Goal: Task Accomplishment & Management: Manage account settings

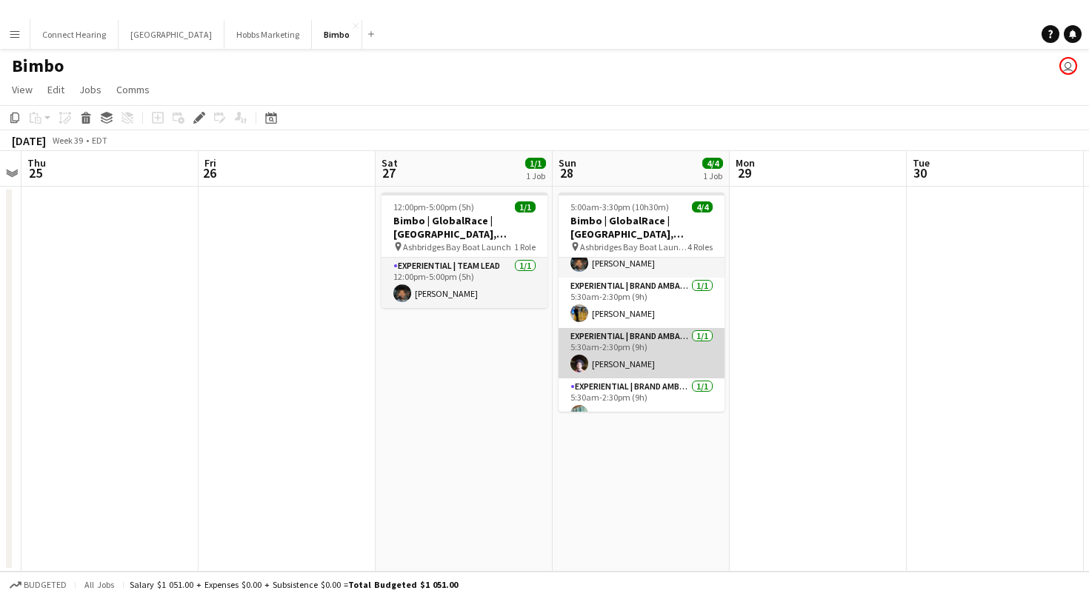
scroll to position [47, 0]
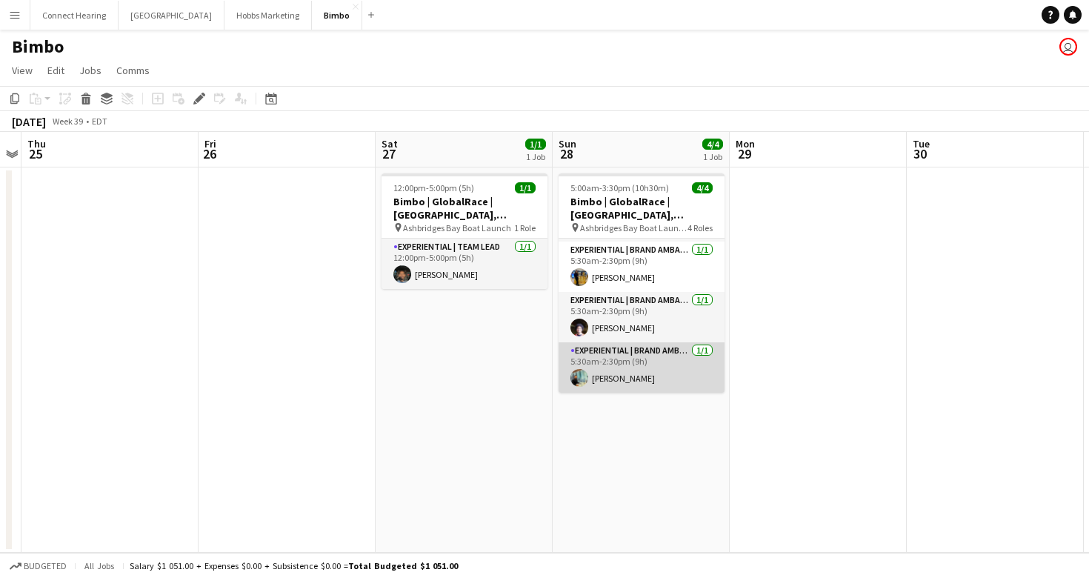
click at [633, 379] on app-card-role "Experiential | Brand Ambassador [DATE] 5:30am-2:30pm (9h) [PERSON_NAME]" at bounding box center [641, 367] width 166 height 50
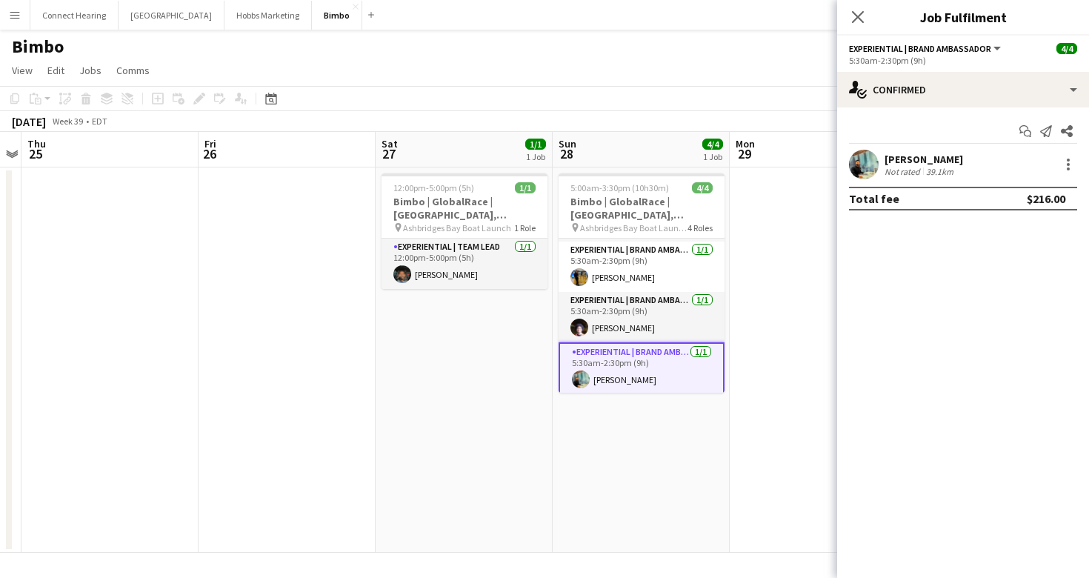
click at [907, 161] on div "[PERSON_NAME]" at bounding box center [923, 159] width 79 height 13
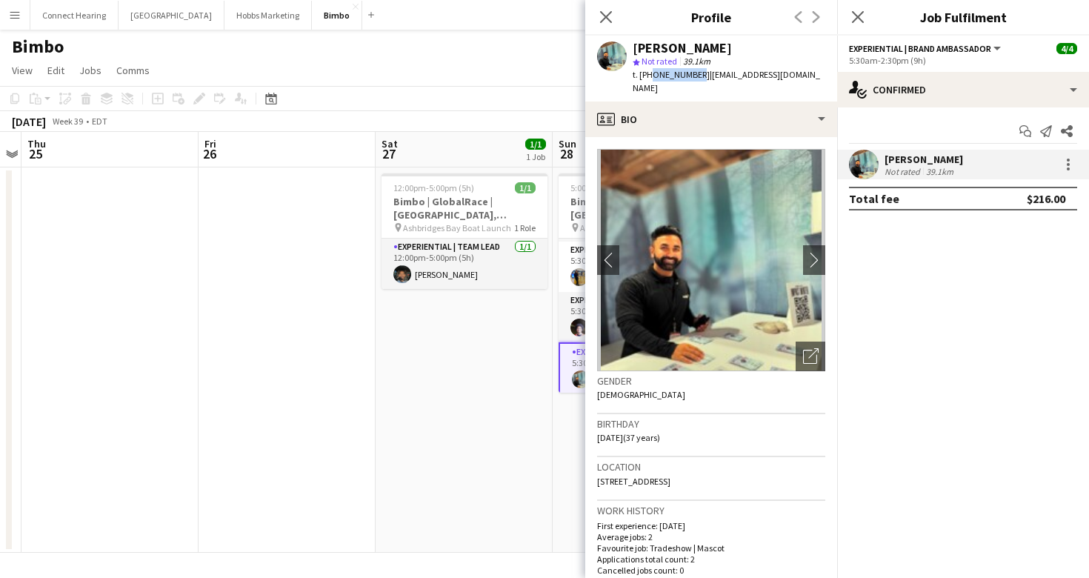
drag, startPoint x: 650, startPoint y: 75, endPoint x: 692, endPoint y: 77, distance: 43.0
click at [692, 77] on span "t. [PHONE_NUMBER]" at bounding box center [671, 74] width 77 height 11
copy span "4168598242"
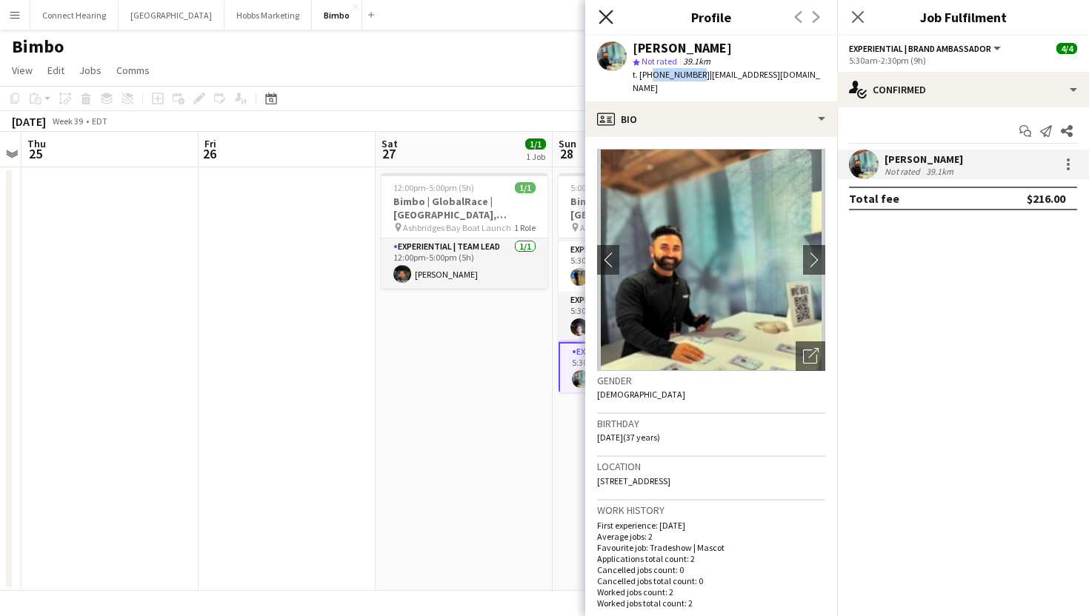
click at [604, 21] on icon "Close pop-in" at bounding box center [605, 17] width 14 height 14
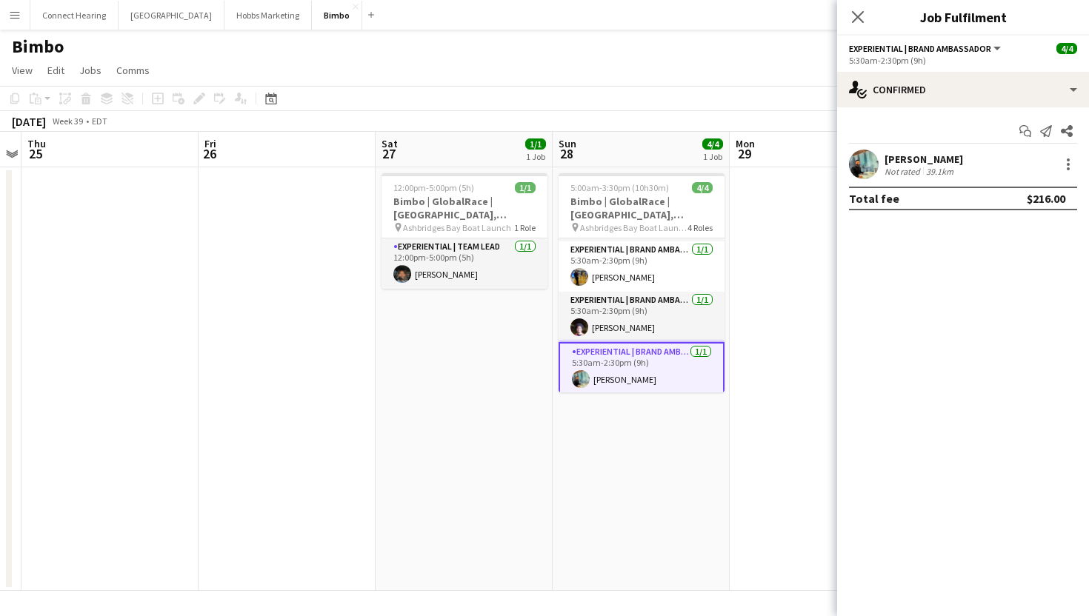
click at [787, 332] on app-date-cell at bounding box center [818, 379] width 177 height 424
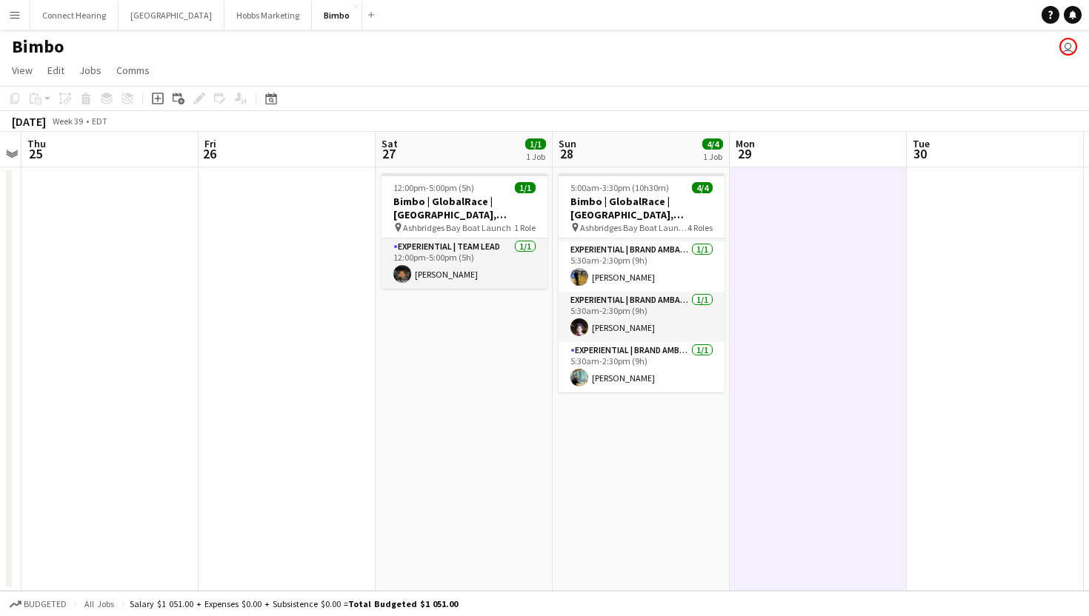
click at [643, 495] on app-date-cell "5:00am-3:30pm (10h30m) 4/4 Bimbo | GlobalRace | [GEOGRAPHIC_DATA], [GEOGRAPHIC_…" at bounding box center [641, 379] width 177 height 424
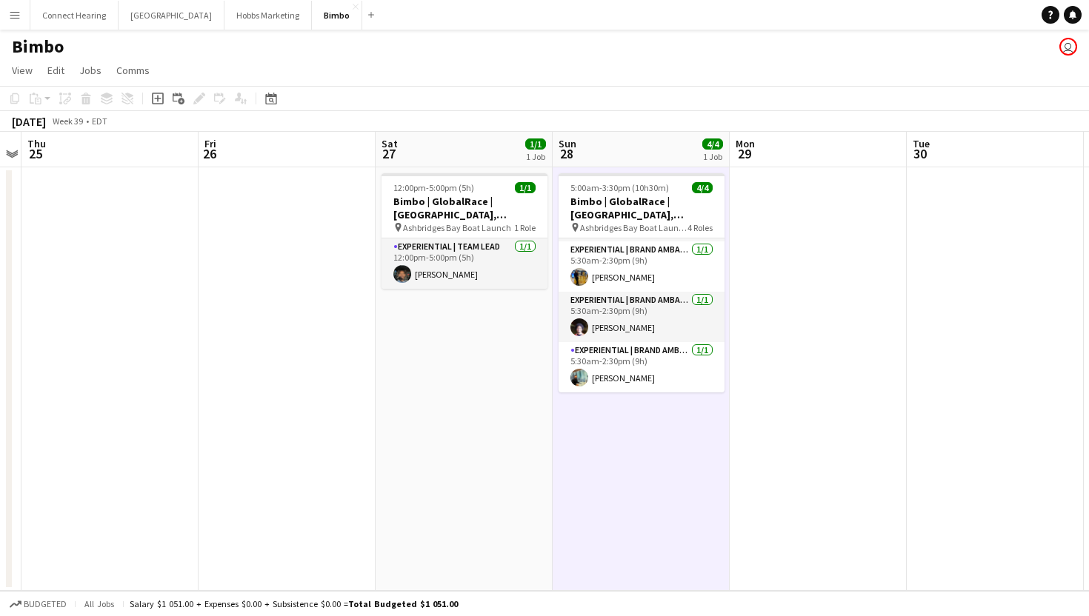
click at [592, 419] on app-date-cell "5:00am-3:30pm (10h30m) 4/4 Bimbo | GlobalRace | [GEOGRAPHIC_DATA], [GEOGRAPHIC_…" at bounding box center [641, 379] width 177 height 424
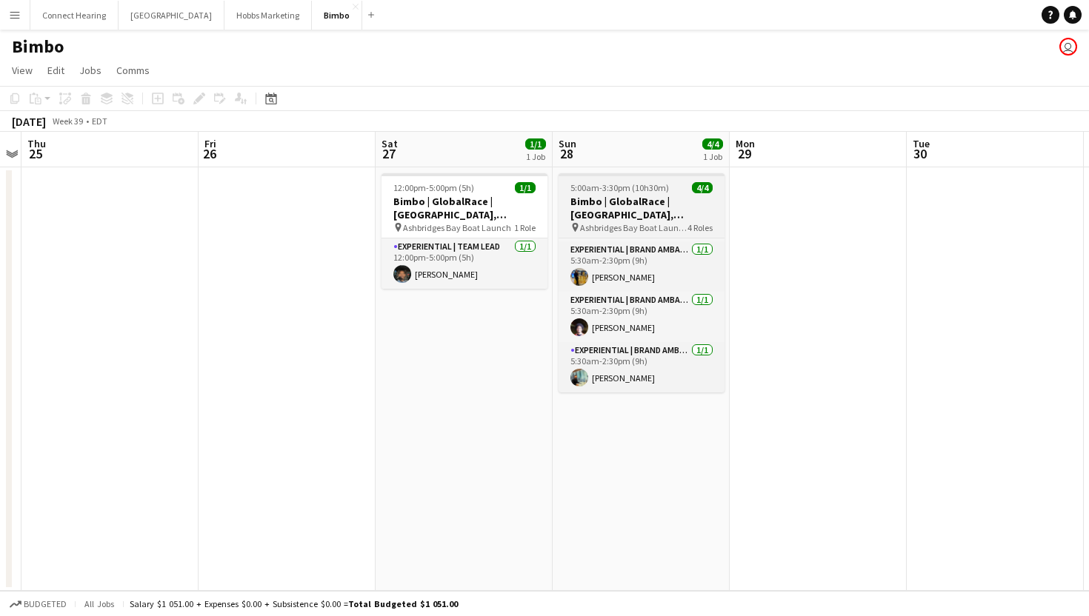
click at [647, 204] on h3 "Bimbo | GlobalRace | [GEOGRAPHIC_DATA], [GEOGRAPHIC_DATA]" at bounding box center [641, 208] width 166 height 27
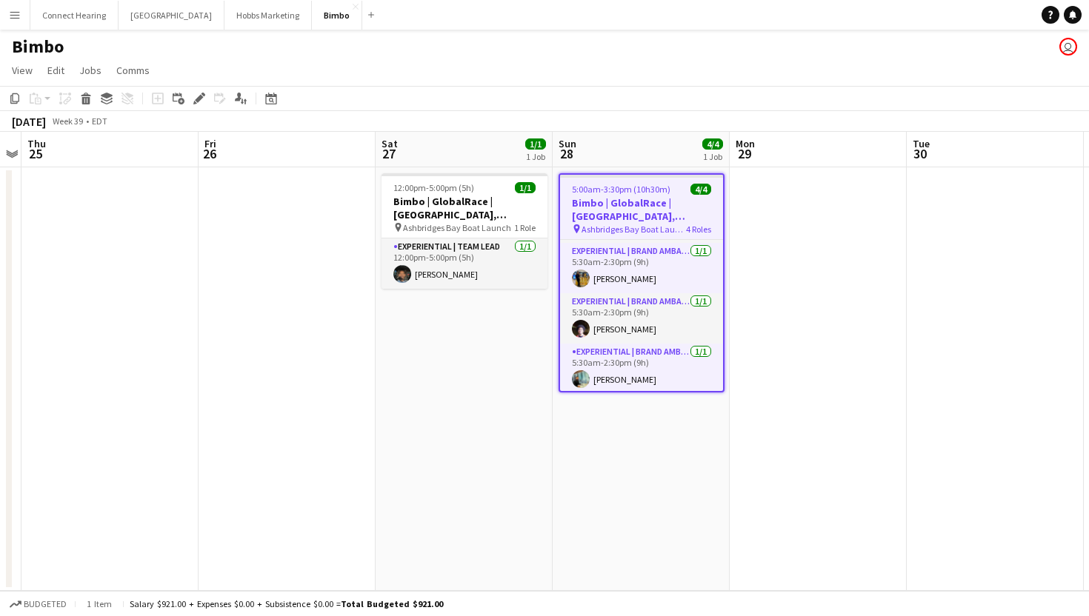
click at [647, 204] on h3 "Bimbo | GlobalRace | [GEOGRAPHIC_DATA], [GEOGRAPHIC_DATA]" at bounding box center [641, 209] width 163 height 27
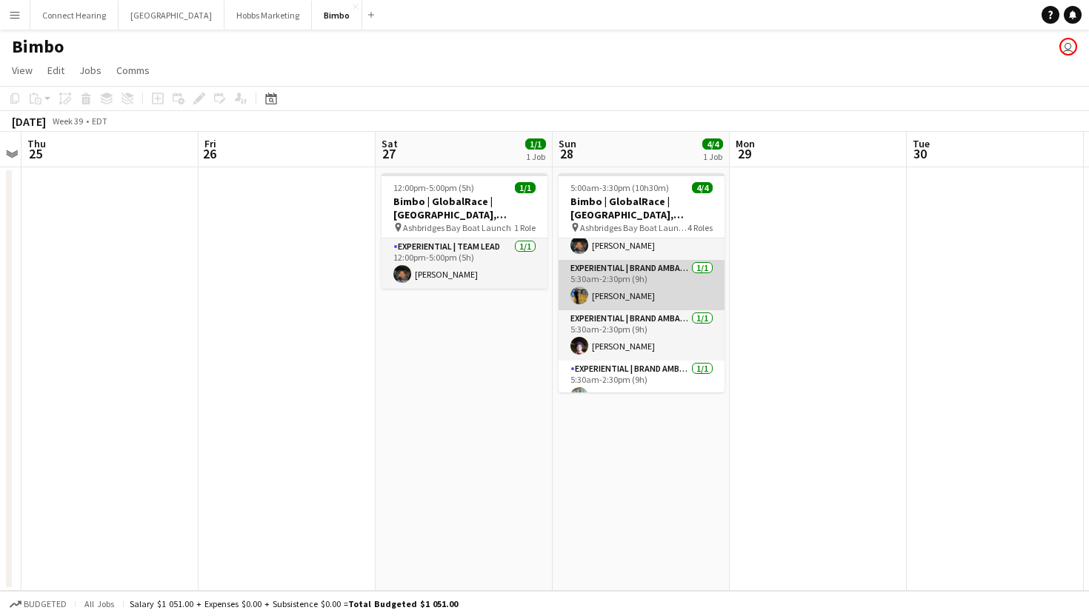
scroll to position [0, 0]
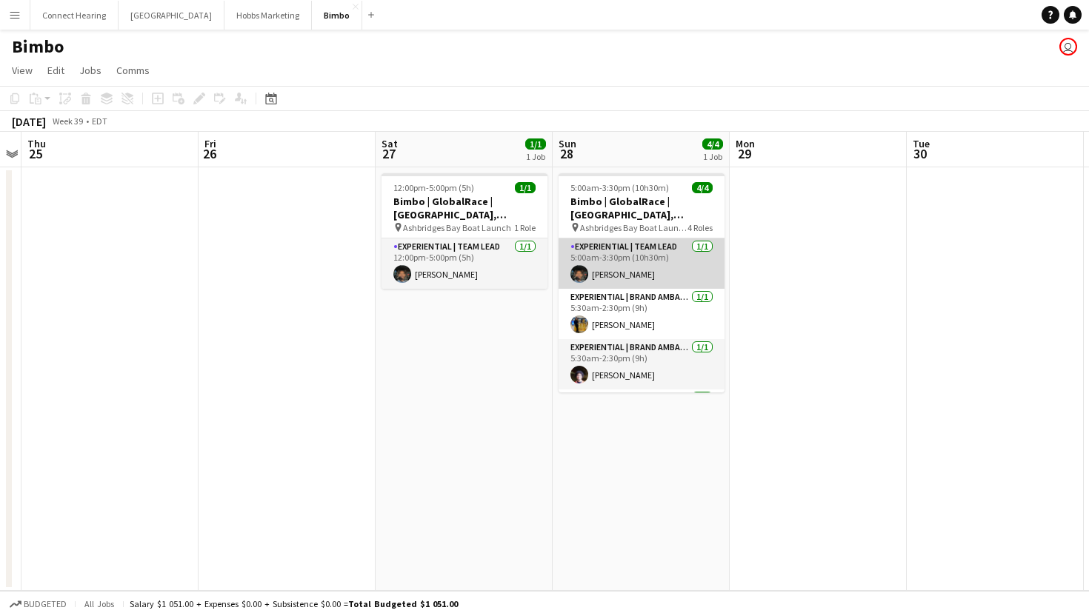
click at [642, 272] on app-card-role "Experiential | Team Lead [DATE] 5:00am-3:30pm (10h30m) [PERSON_NAME]" at bounding box center [641, 263] width 166 height 50
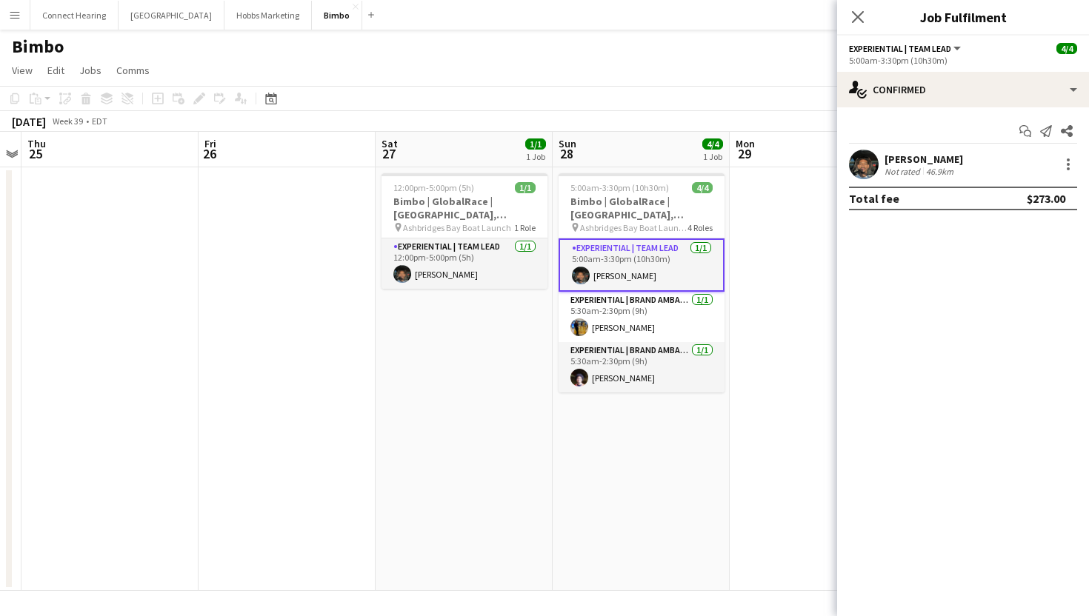
click at [898, 59] on div "5:00am-3:30pm (10h30m)" at bounding box center [963, 60] width 228 height 11
click at [952, 50] on button "Experiential | Team Lead" at bounding box center [906, 48] width 114 height 11
click at [1009, 69] on app-options-switcher "Experiential | Team Lead All roles Experiential | Team Lead [DATE] 5:00am-3:30p…" at bounding box center [963, 54] width 252 height 36
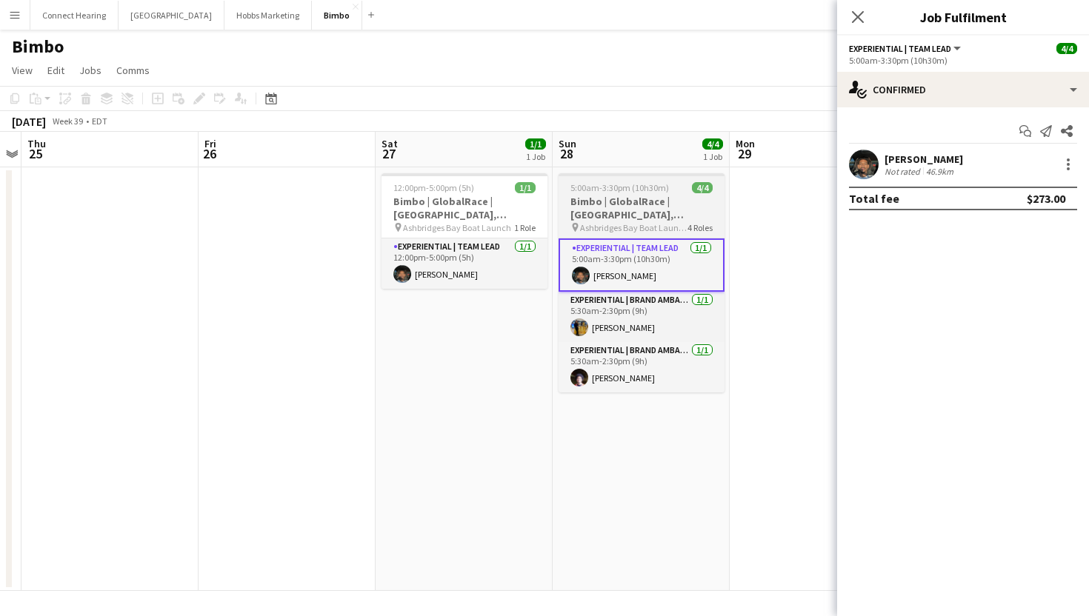
click at [622, 178] on app-job-card "5:00am-3:30pm (10h30m) 4/4 Bimbo | GlobalRace | [GEOGRAPHIC_DATA], [GEOGRAPHIC_…" at bounding box center [641, 282] width 166 height 219
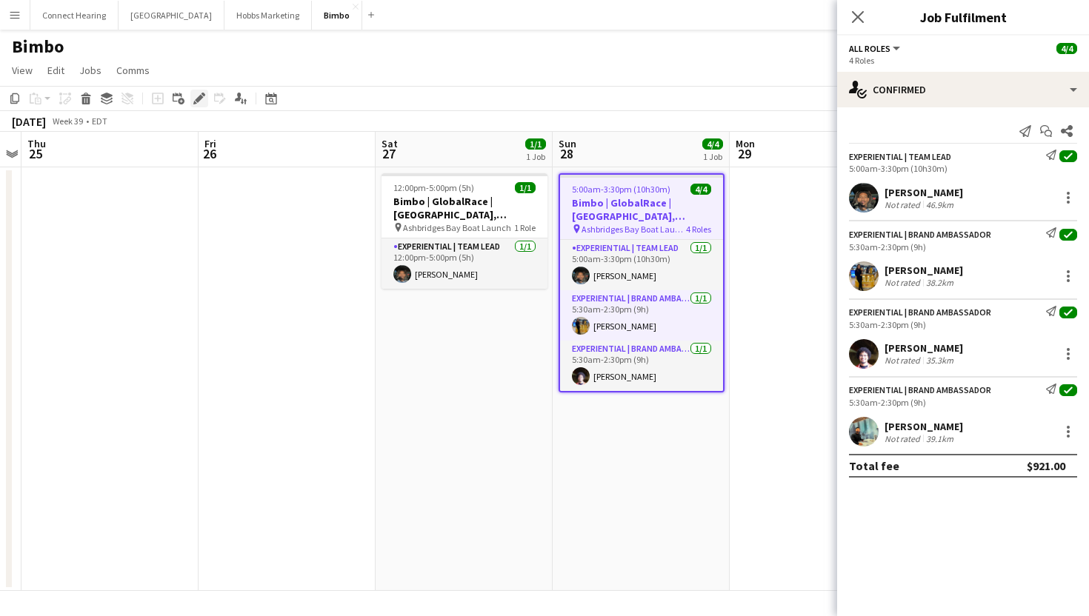
click at [193, 99] on icon "Edit" at bounding box center [199, 99] width 12 height 12
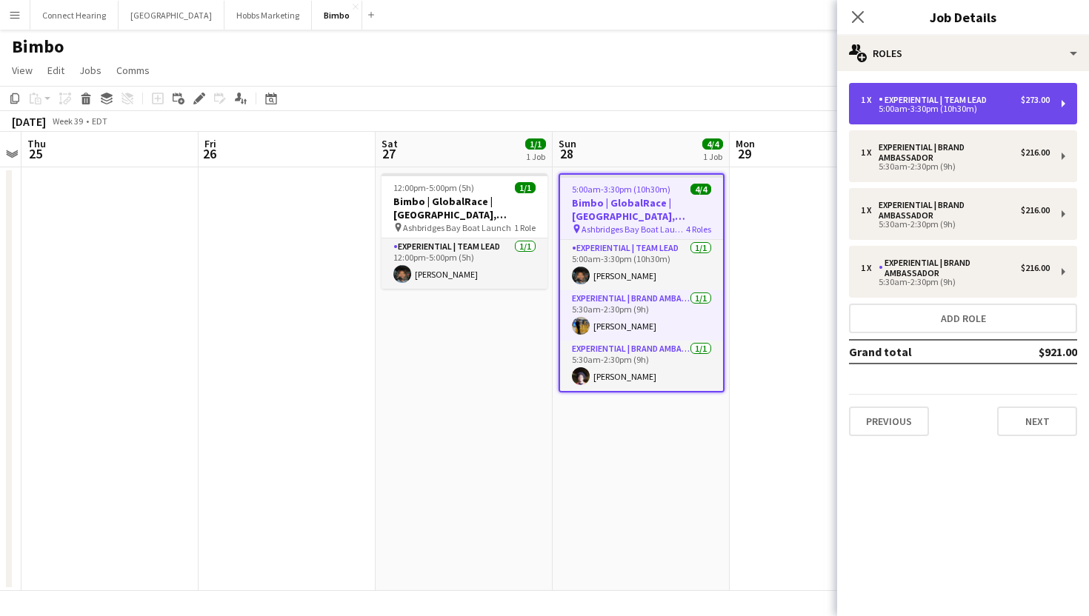
click at [915, 100] on div "Experiential | Team Lead" at bounding box center [935, 100] width 114 height 10
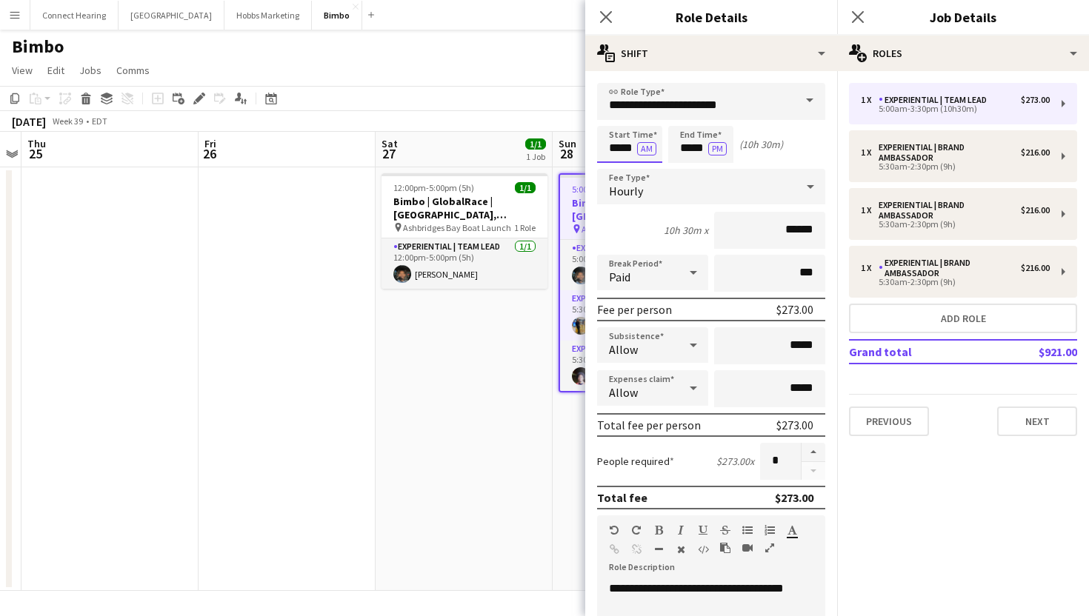
click at [621, 149] on input "*****" at bounding box center [629, 144] width 65 height 37
type input "*****"
click at [800, 145] on div "Start Time ***** AM End Time ***** PM (11h)" at bounding box center [711, 144] width 228 height 37
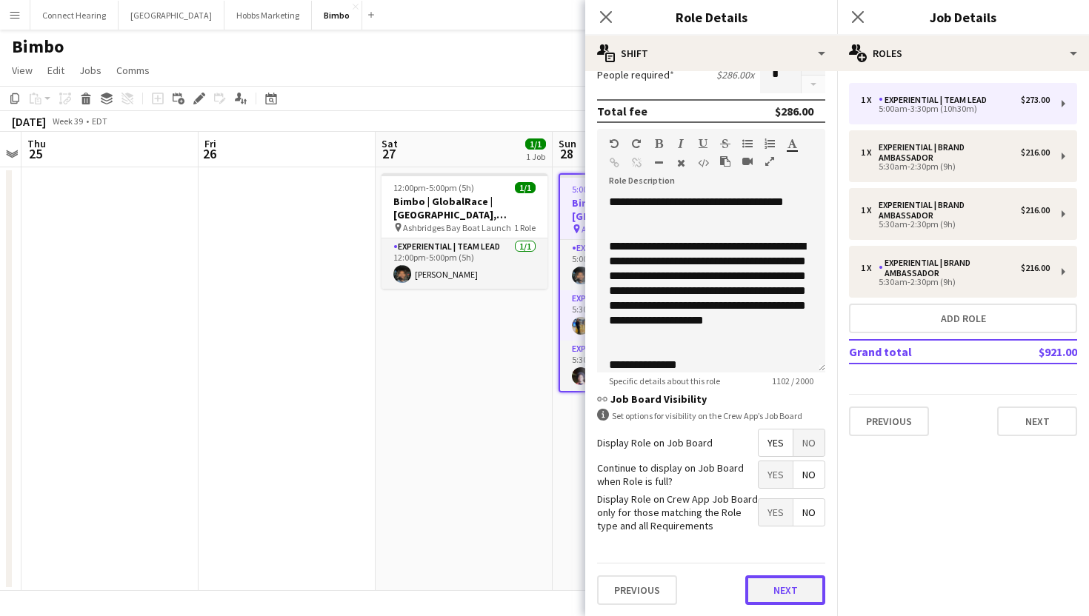
click at [796, 577] on button "Next" at bounding box center [785, 590] width 80 height 30
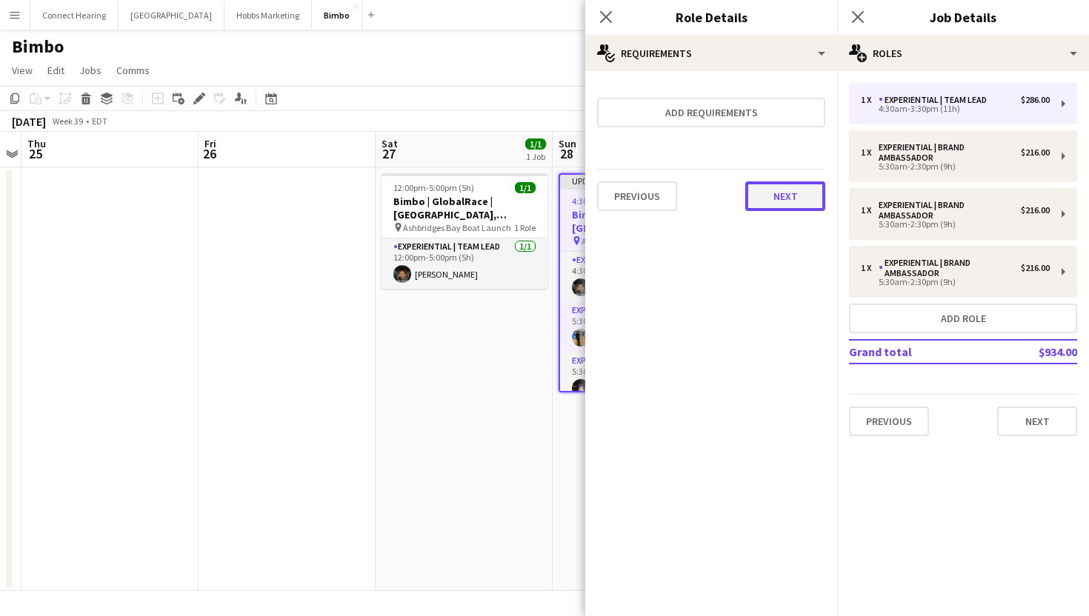
click at [754, 196] on button "Next" at bounding box center [785, 196] width 80 height 30
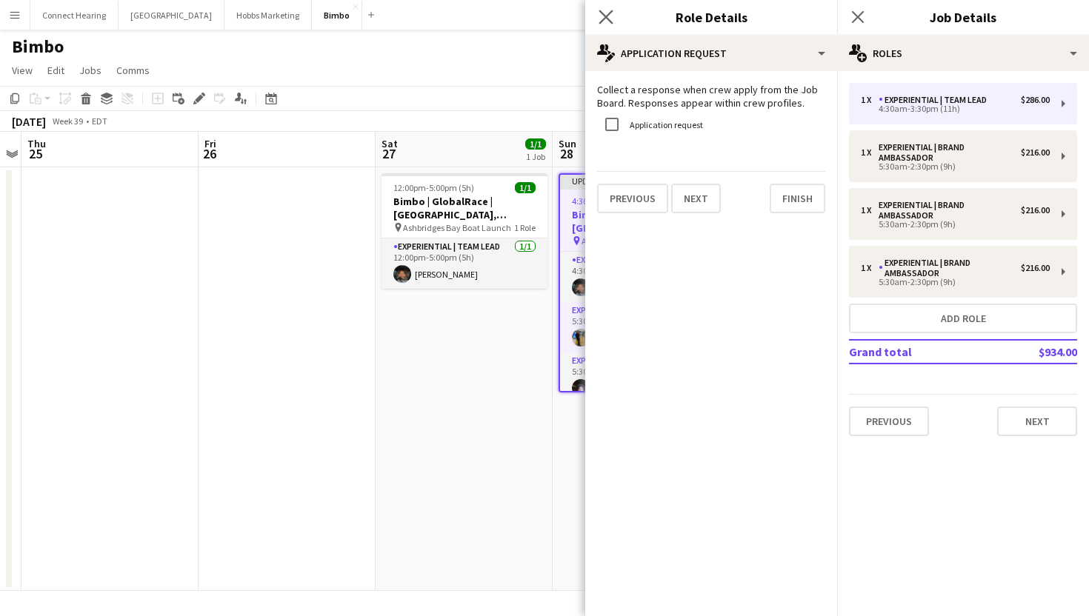
click at [596, 19] on app-icon "Close pop-in" at bounding box center [605, 17] width 21 height 21
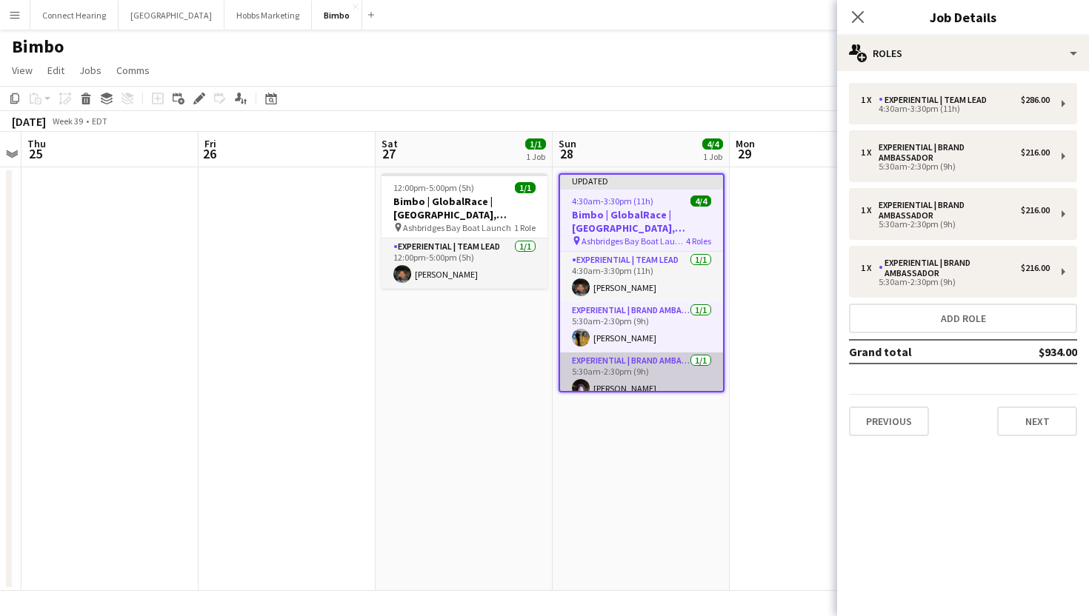
scroll to position [62, 0]
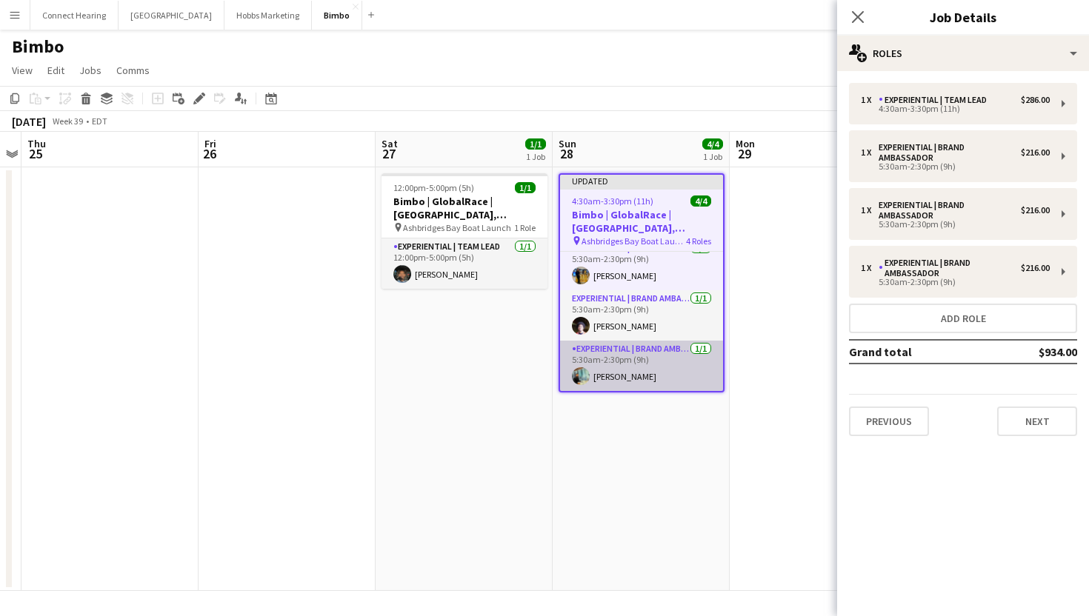
click at [628, 372] on app-card-role "Experiential | Brand Ambassador [DATE] 5:30am-2:30pm (9h) [PERSON_NAME]" at bounding box center [641, 366] width 163 height 50
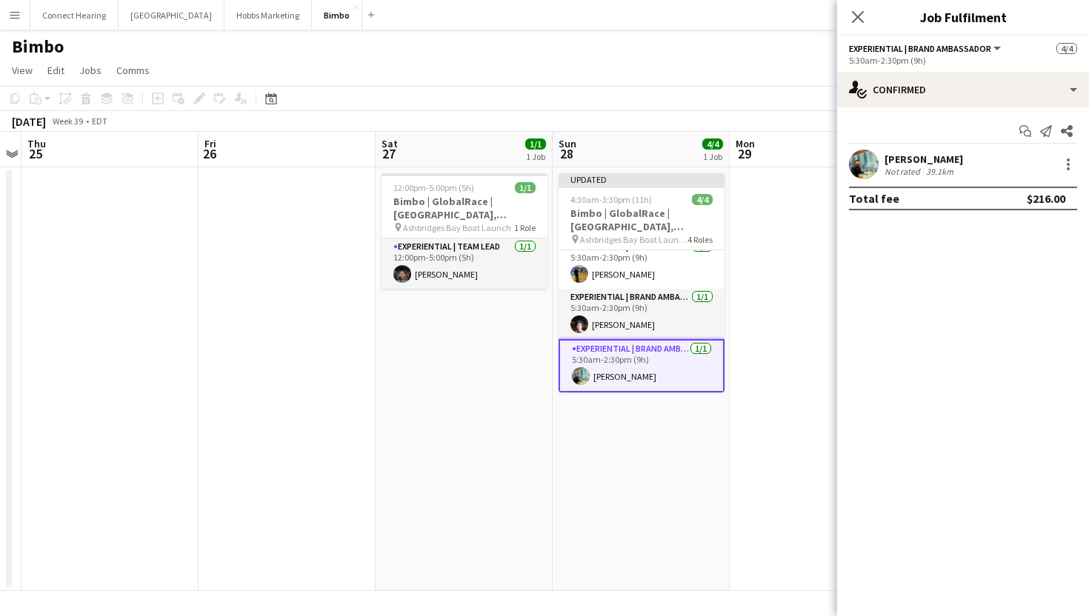
click at [928, 160] on div "[PERSON_NAME]" at bounding box center [923, 159] width 79 height 13
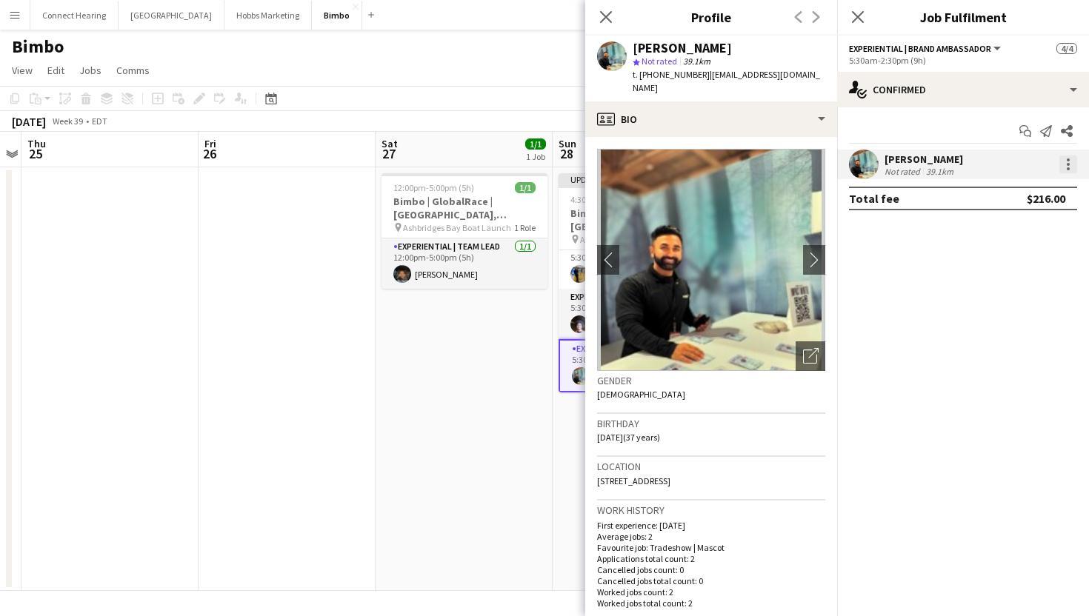
click at [1069, 168] on div at bounding box center [1068, 165] width 18 height 18
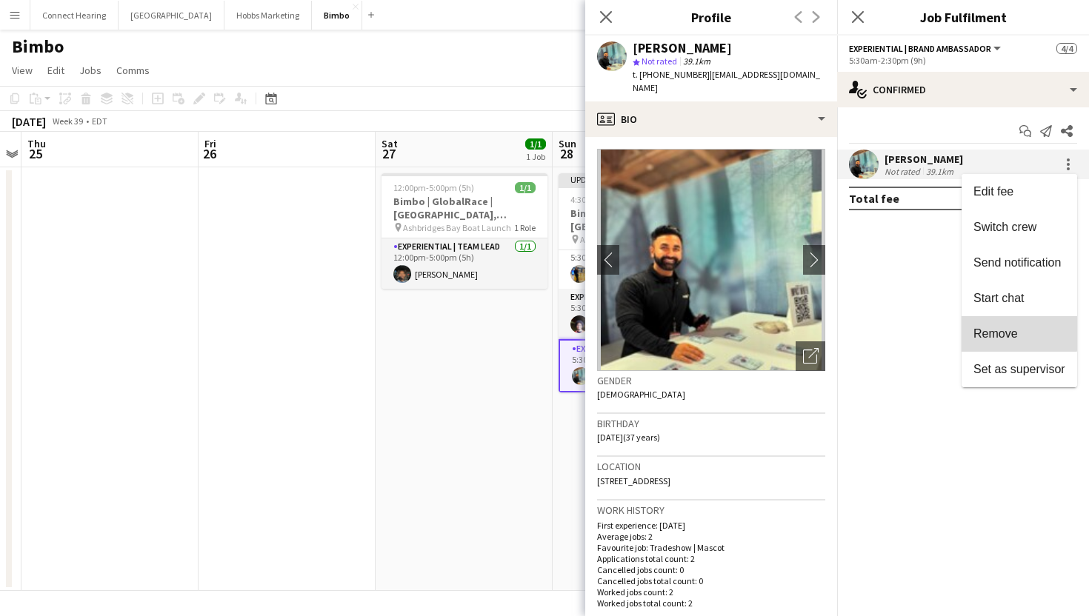
click at [1015, 332] on span "Remove" at bounding box center [995, 333] width 44 height 13
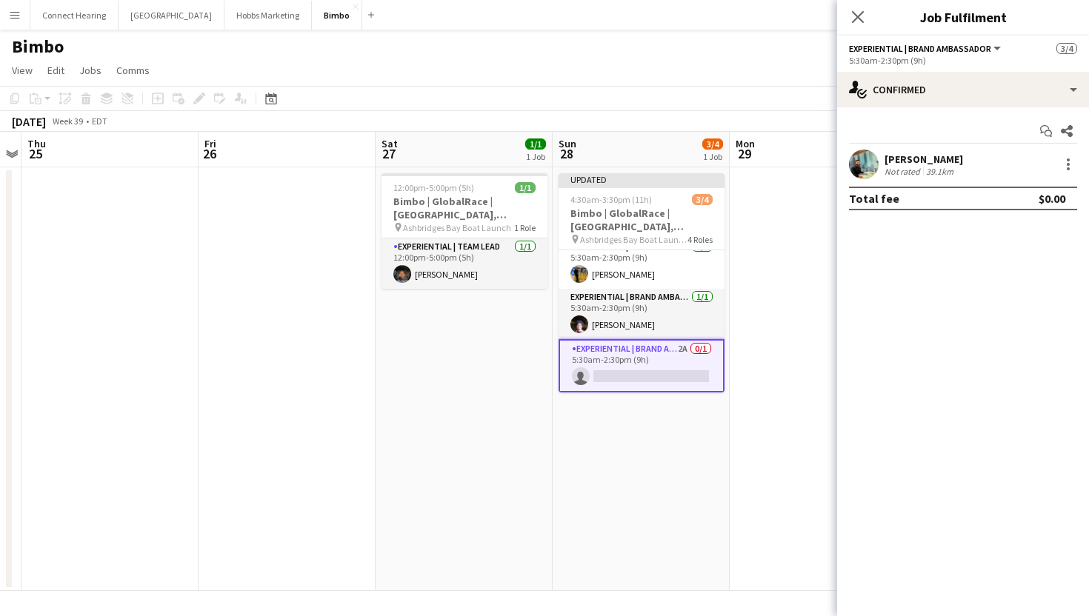
click at [797, 322] on app-date-cell at bounding box center [818, 379] width 177 height 424
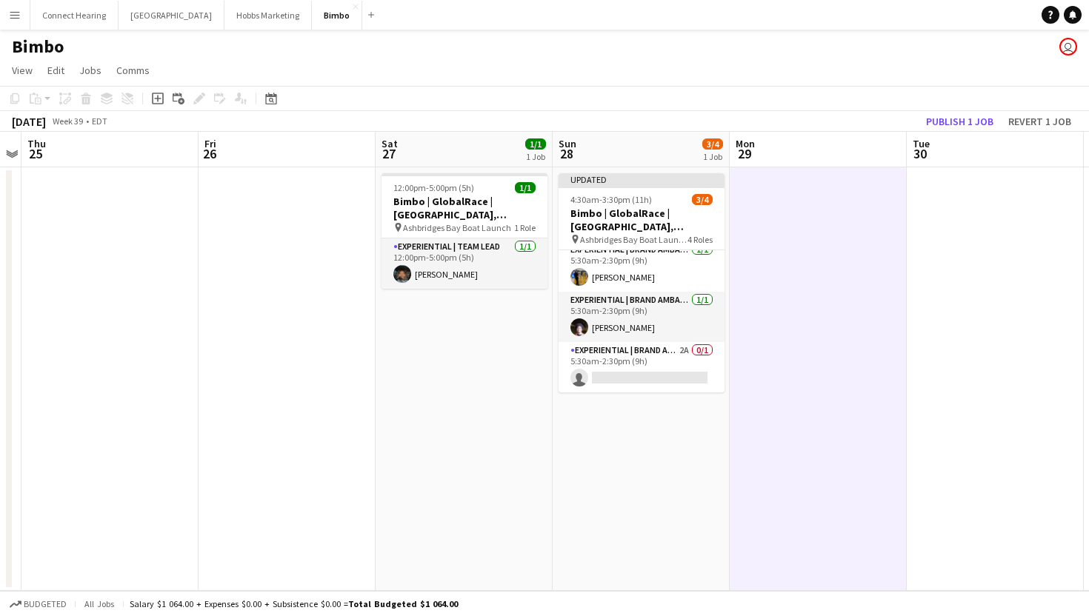
scroll to position [59, 0]
click at [968, 119] on button "Publish 1 job" at bounding box center [959, 121] width 79 height 19
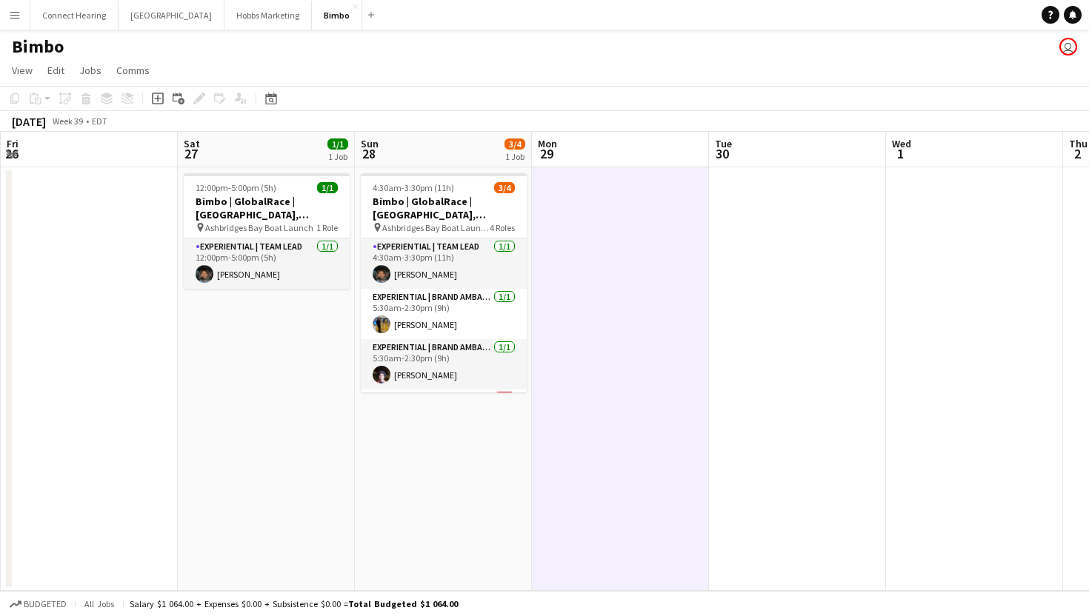
scroll to position [0, 349]
